Goal: Task Accomplishment & Management: Complete application form

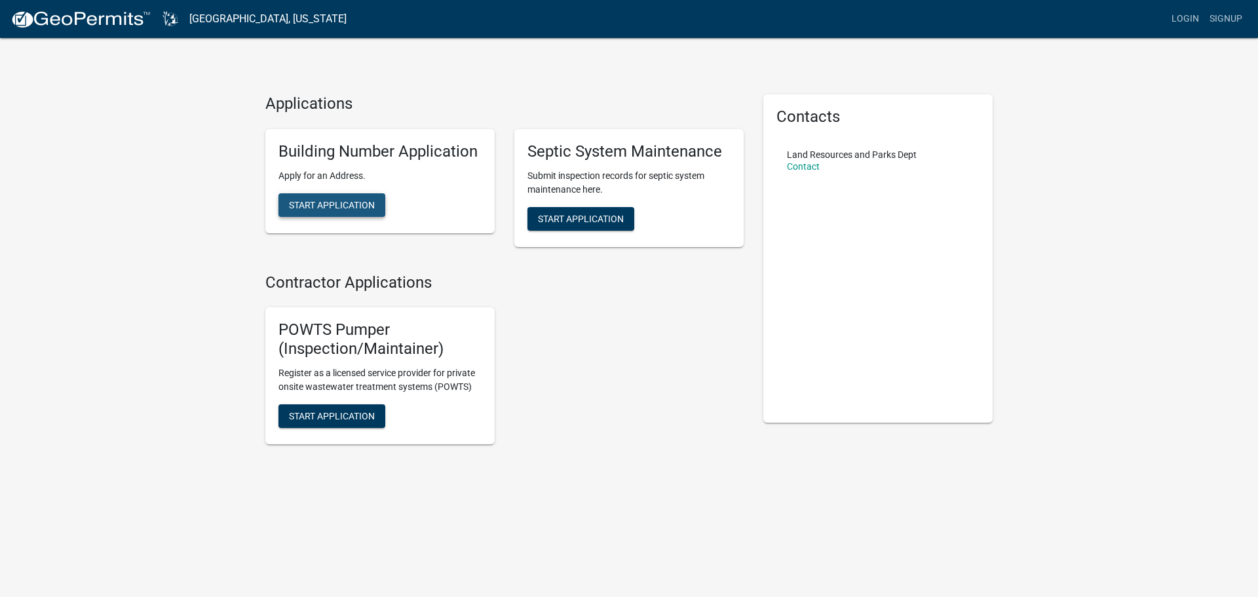
click at [357, 210] on span "Start Application" at bounding box center [332, 204] width 86 height 10
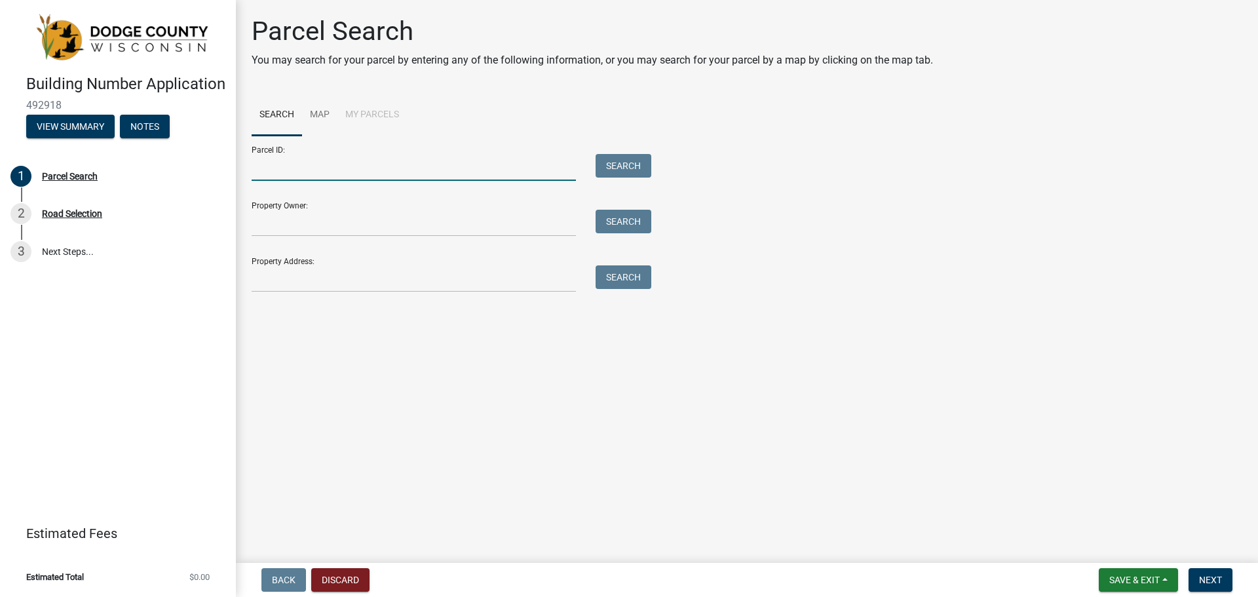
click at [290, 171] on input "Parcel ID:" at bounding box center [414, 167] width 324 height 27
type input "04612132344001"
click at [628, 155] on button "Search" at bounding box center [624, 166] width 56 height 24
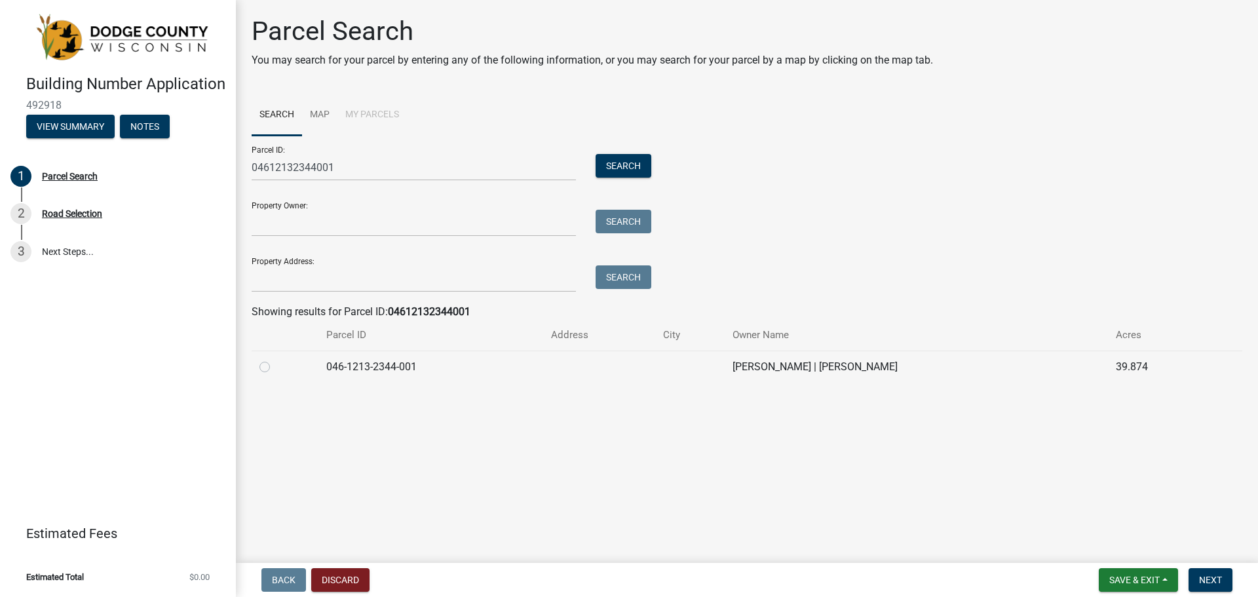
click at [275, 359] on label at bounding box center [275, 359] width 0 height 0
click at [275, 367] on input "radio" at bounding box center [279, 363] width 9 height 9
radio input "true"
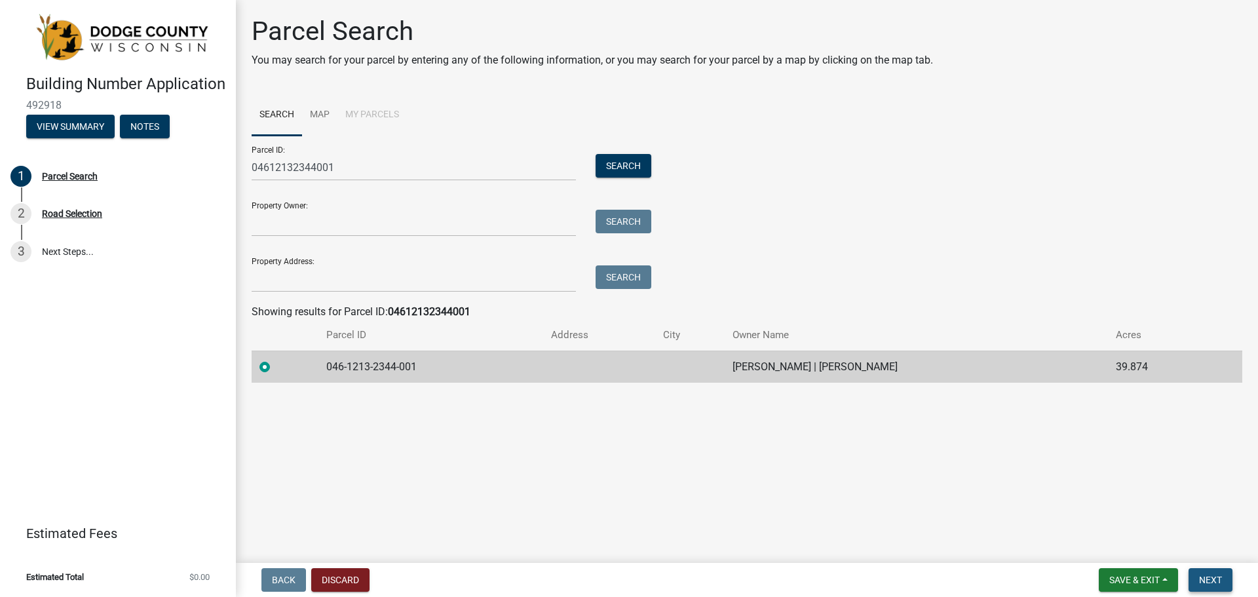
click at [1206, 575] on span "Next" at bounding box center [1210, 580] width 23 height 10
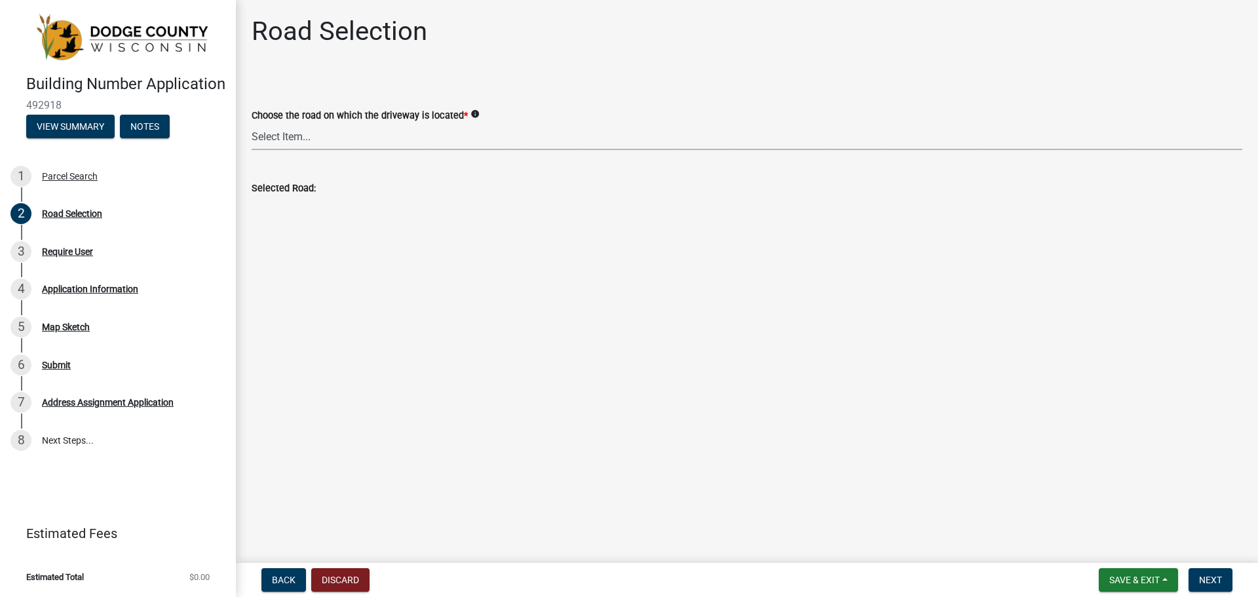
click at [288, 135] on select "Select Item... 100-YARD [PERSON_NAME][GEOGRAPHIC_DATA][PERSON_NAME][US_STATE][P…" at bounding box center [747, 136] width 991 height 27
click at [294, 587] on button "Back" at bounding box center [283, 580] width 45 height 24
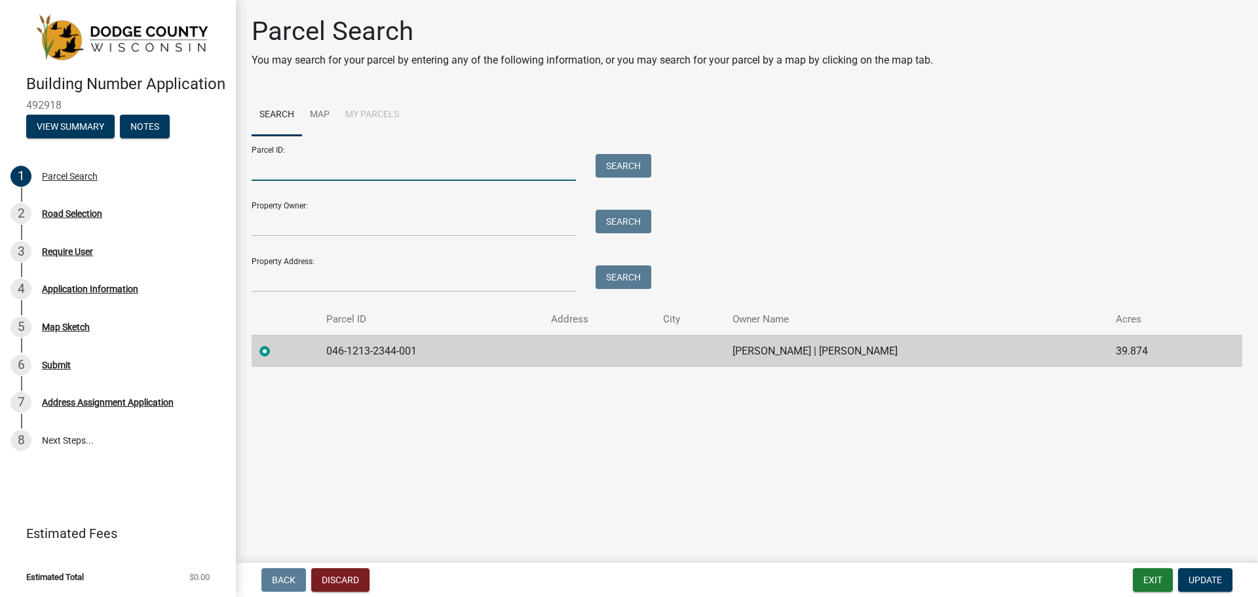
click at [299, 164] on input "Parcel ID:" at bounding box center [414, 167] width 324 height 27
drag, startPoint x: 250, startPoint y: 161, endPoint x: 261, endPoint y: 165, distance: 12.0
click at [251, 161] on div at bounding box center [414, 167] width 344 height 27
click at [265, 166] on input "Parcel ID:" at bounding box center [414, 167] width 324 height 27
type input "04612133043000"
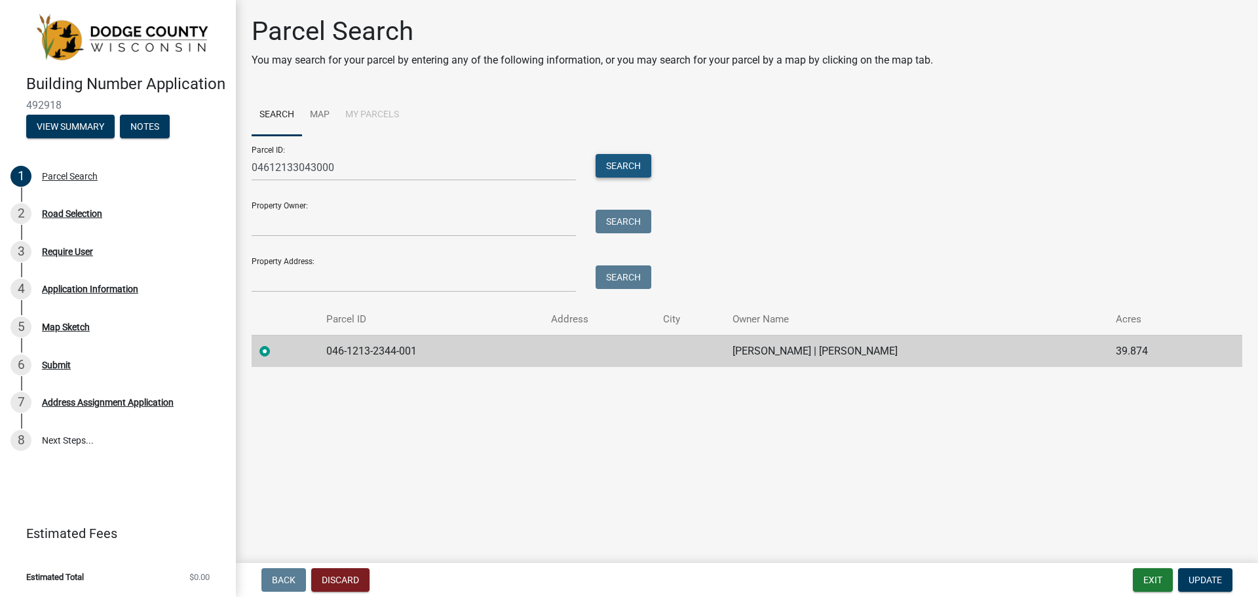
click at [613, 163] on button "Search" at bounding box center [624, 166] width 56 height 24
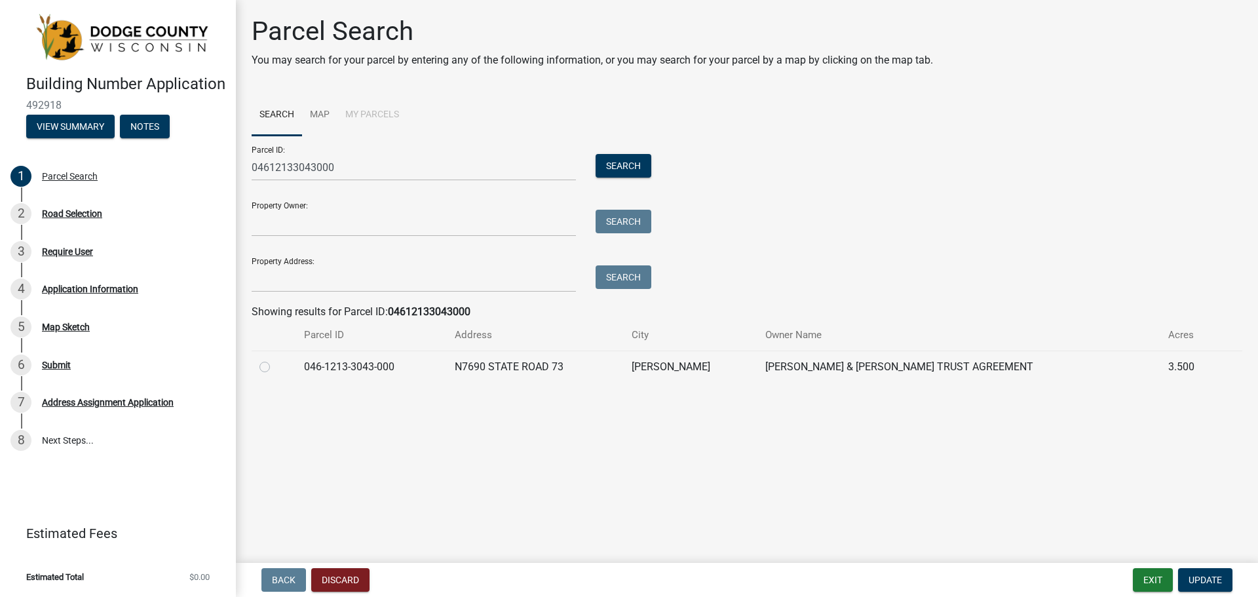
click at [275, 359] on label at bounding box center [275, 359] width 0 height 0
click at [275, 368] on input "radio" at bounding box center [279, 363] width 9 height 9
radio input "true"
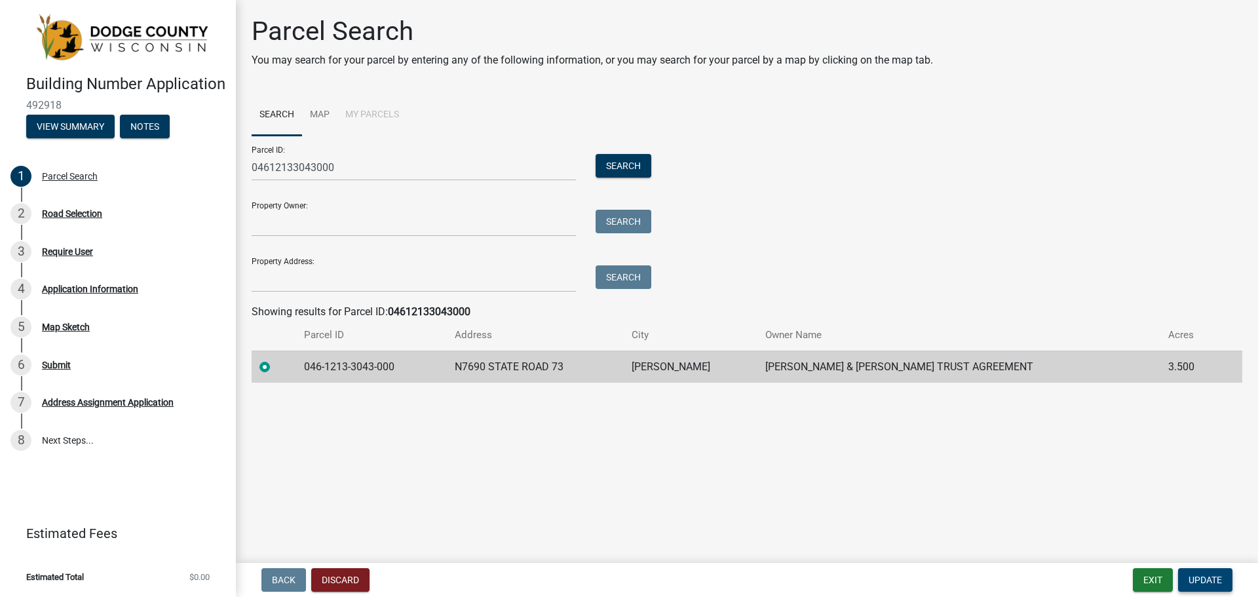
click at [1209, 575] on span "Update" at bounding box center [1205, 580] width 33 height 10
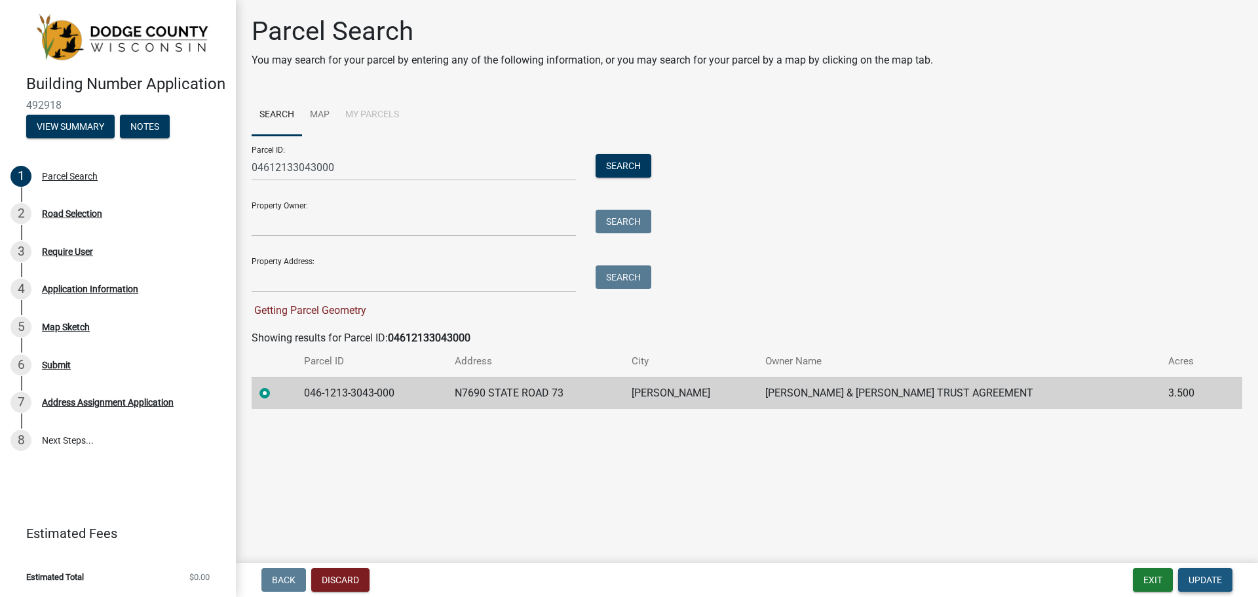
click at [1201, 579] on span "Update" at bounding box center [1205, 580] width 33 height 10
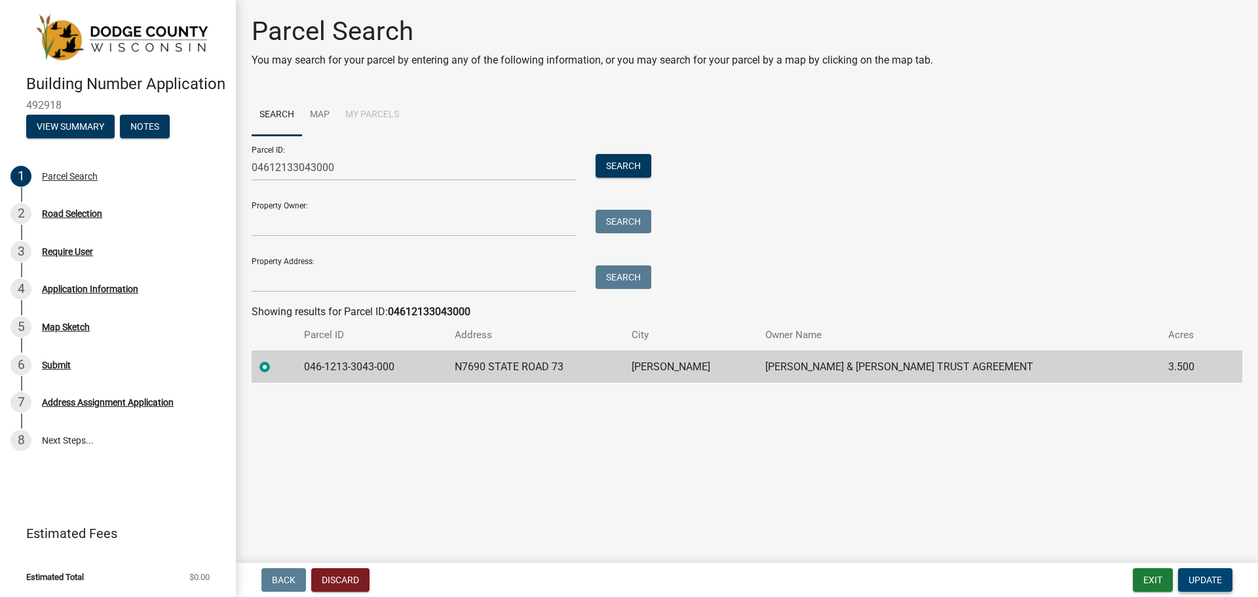
click at [1209, 581] on span "Update" at bounding box center [1205, 580] width 33 height 10
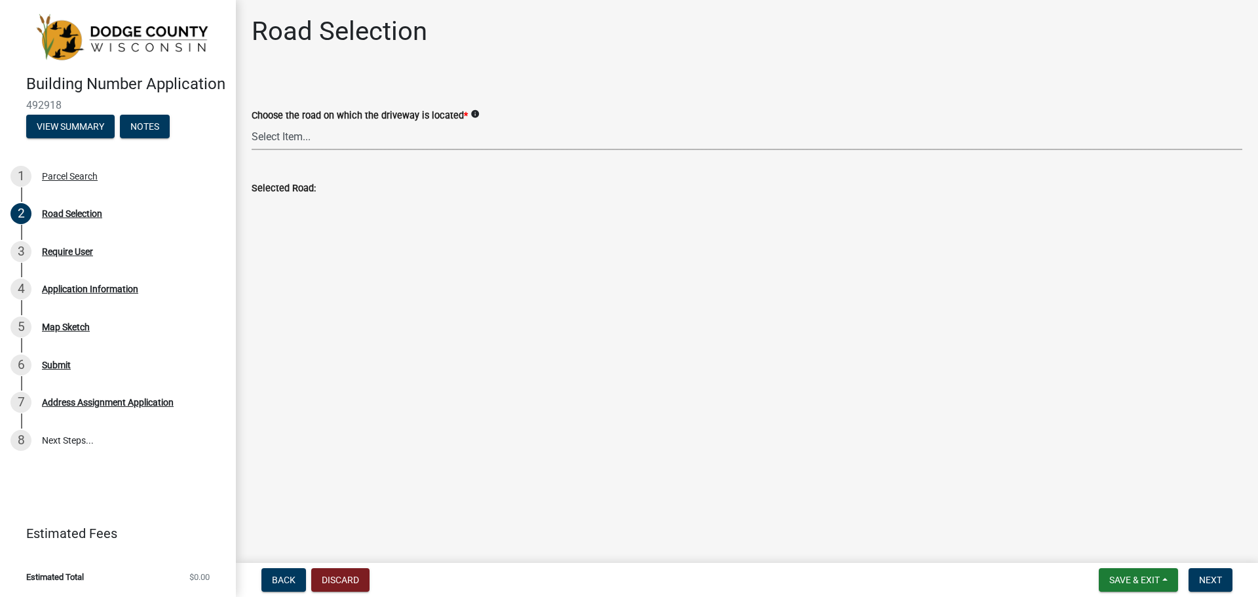
click at [300, 134] on select "Select Item... 100-YARD [PERSON_NAME][GEOGRAPHIC_DATA][PERSON_NAME][US_STATE][P…" at bounding box center [747, 136] width 991 height 27
